Goal: Communication & Community: Answer question/provide support

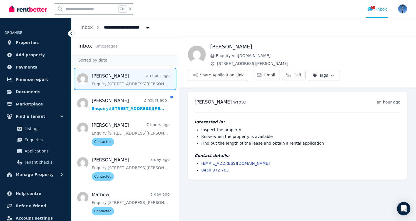
click at [325, 76] on html "**********" at bounding box center [208, 110] width 416 height 221
click at [285, 108] on label "Contacted" at bounding box center [282, 109] width 20 height 6
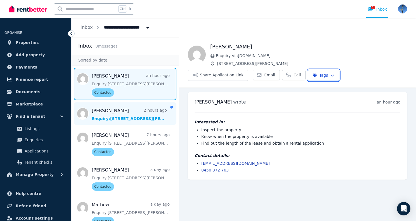
click at [154, 109] on html "**********" at bounding box center [208, 110] width 416 height 221
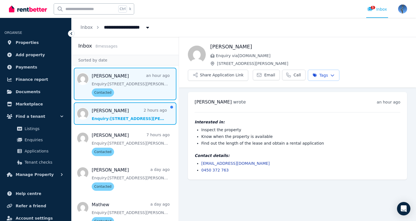
click at [144, 109] on span "Message list" at bounding box center [125, 113] width 107 height 22
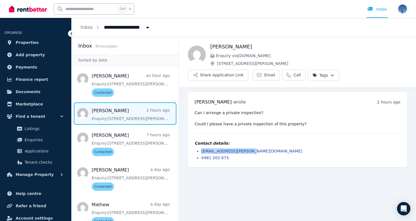
drag, startPoint x: 246, startPoint y: 137, endPoint x: 201, endPoint y: 136, distance: 44.8
click at [201, 148] on li "[EMAIL_ADDRESS][PERSON_NAME][DOMAIN_NAME]" at bounding box center [300, 151] width 199 height 6
copy link "[EMAIL_ADDRESS][PERSON_NAME][DOMAIN_NAME]"
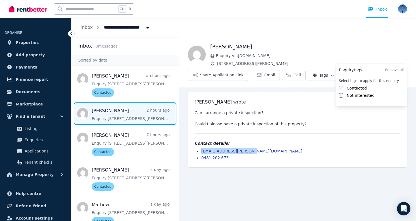
click at [393, 55] on html "**********" at bounding box center [208, 110] width 416 height 221
click at [356, 87] on label "Contacted" at bounding box center [357, 88] width 20 height 6
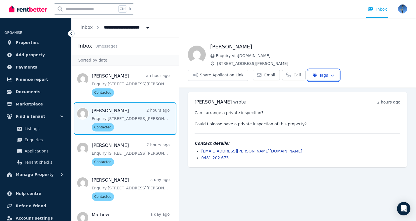
click at [298, 55] on html "**********" at bounding box center [208, 110] width 416 height 221
click at [249, 70] on button "Share Application Link" at bounding box center [218, 75] width 60 height 11
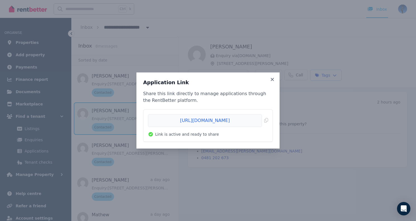
click at [282, 50] on div "Application Link Share this link directly to manage applications through the Re…" at bounding box center [208, 110] width 416 height 221
click at [272, 81] on icon at bounding box center [273, 79] width 6 height 5
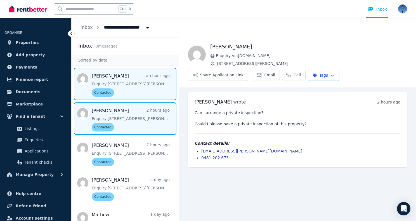
click at [119, 77] on span "Message list" at bounding box center [125, 84] width 107 height 32
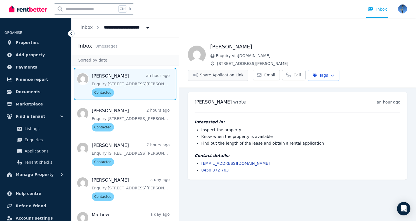
click at [234, 74] on button "Share Application Link" at bounding box center [218, 75] width 60 height 11
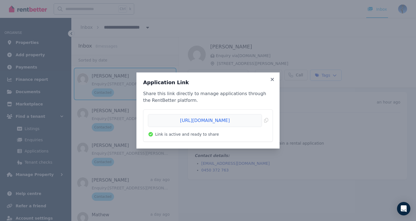
click at [222, 51] on div "Application Link Share this link directly to manage applications through the Re…" at bounding box center [208, 110] width 416 height 221
click at [273, 82] on icon at bounding box center [273, 79] width 6 height 5
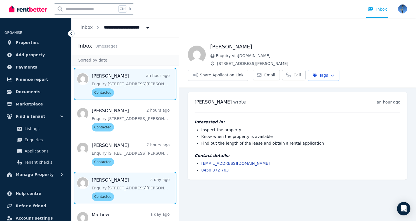
click at [129, 184] on span "Message list" at bounding box center [125, 188] width 107 height 32
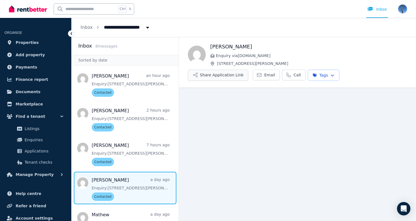
click at [228, 76] on button "Share Application Link" at bounding box center [218, 75] width 60 height 11
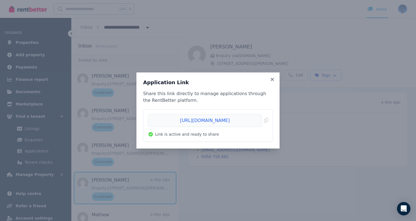
click at [232, 174] on div "Application Link Share this link directly to manage applications through the Re…" at bounding box center [208, 110] width 416 height 221
click at [272, 81] on icon at bounding box center [273, 79] width 6 height 5
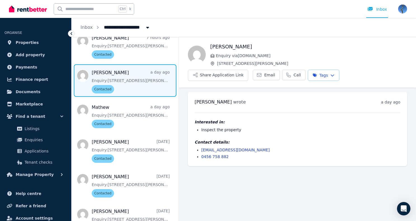
scroll to position [123, 0]
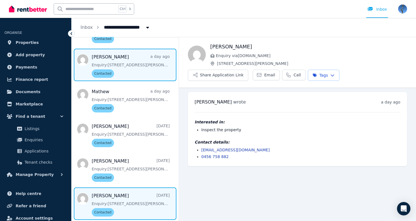
click at [137, 198] on span "Message list" at bounding box center [125, 203] width 107 height 32
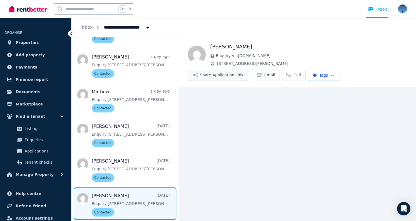
click at [219, 78] on button "Share Application Link" at bounding box center [218, 75] width 60 height 11
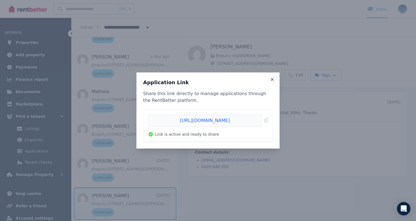
click at [305, 60] on div "Application Link Share this link directly to manage applications through the Re…" at bounding box center [208, 110] width 416 height 221
click at [272, 78] on icon at bounding box center [273, 79] width 6 height 5
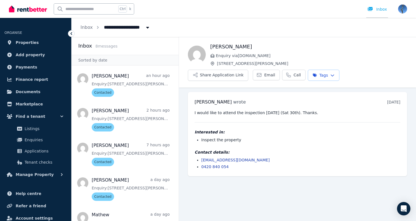
click at [382, 10] on div "Inbox" at bounding box center [378, 9] width 20 height 6
